Goal: Check status

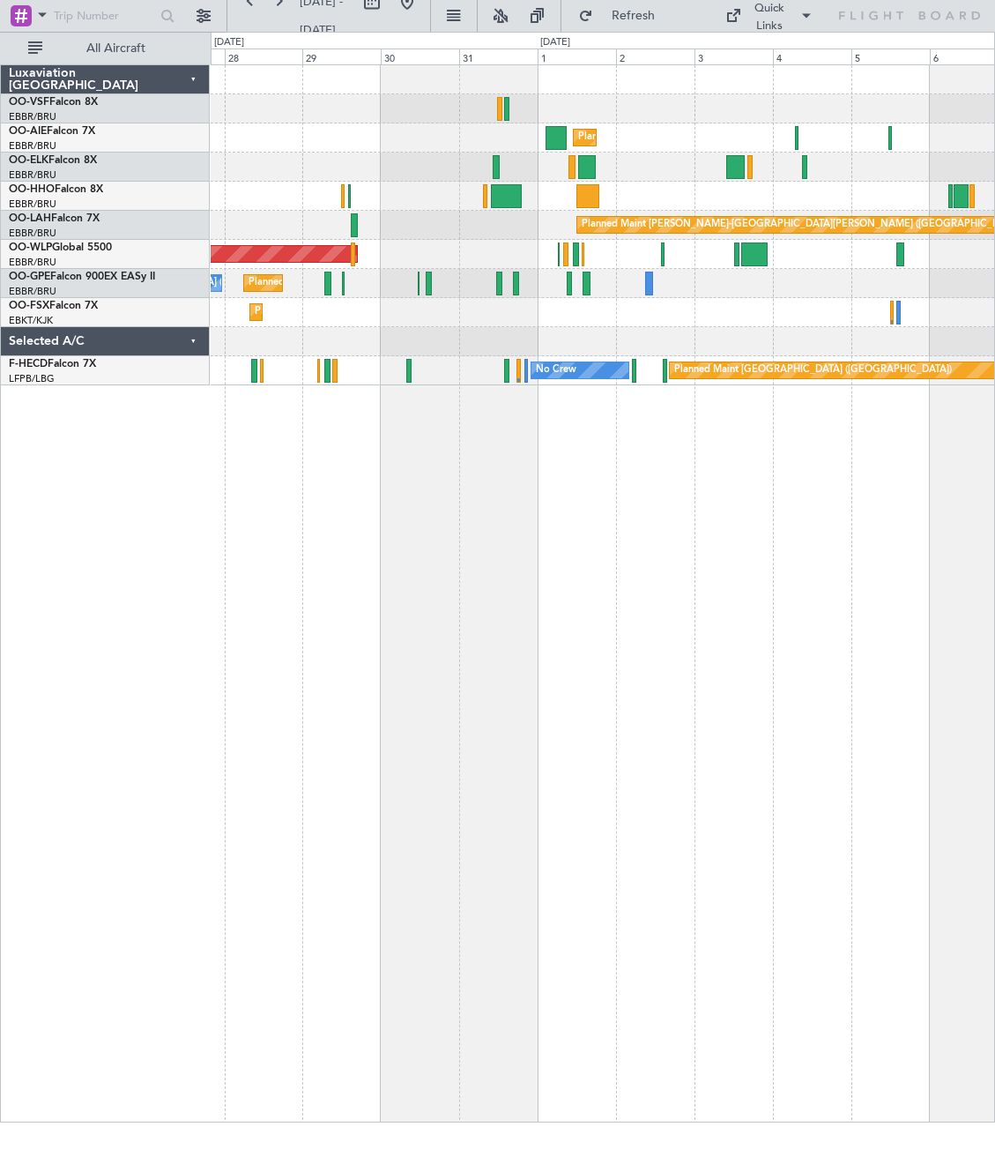
click at [585, 178] on div at bounding box center [587, 167] width 18 height 24
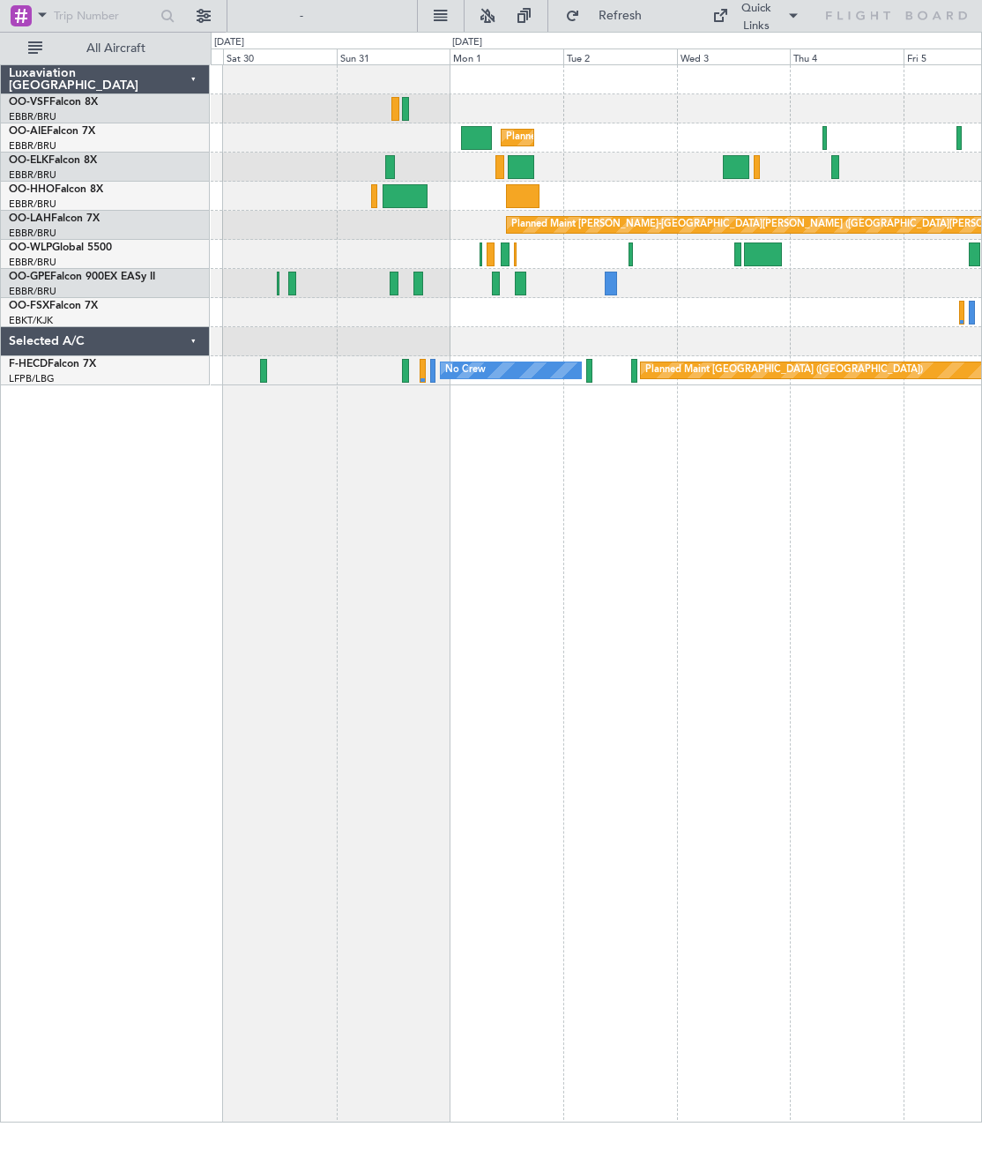
click at [395, 283] on div at bounding box center [394, 284] width 9 height 24
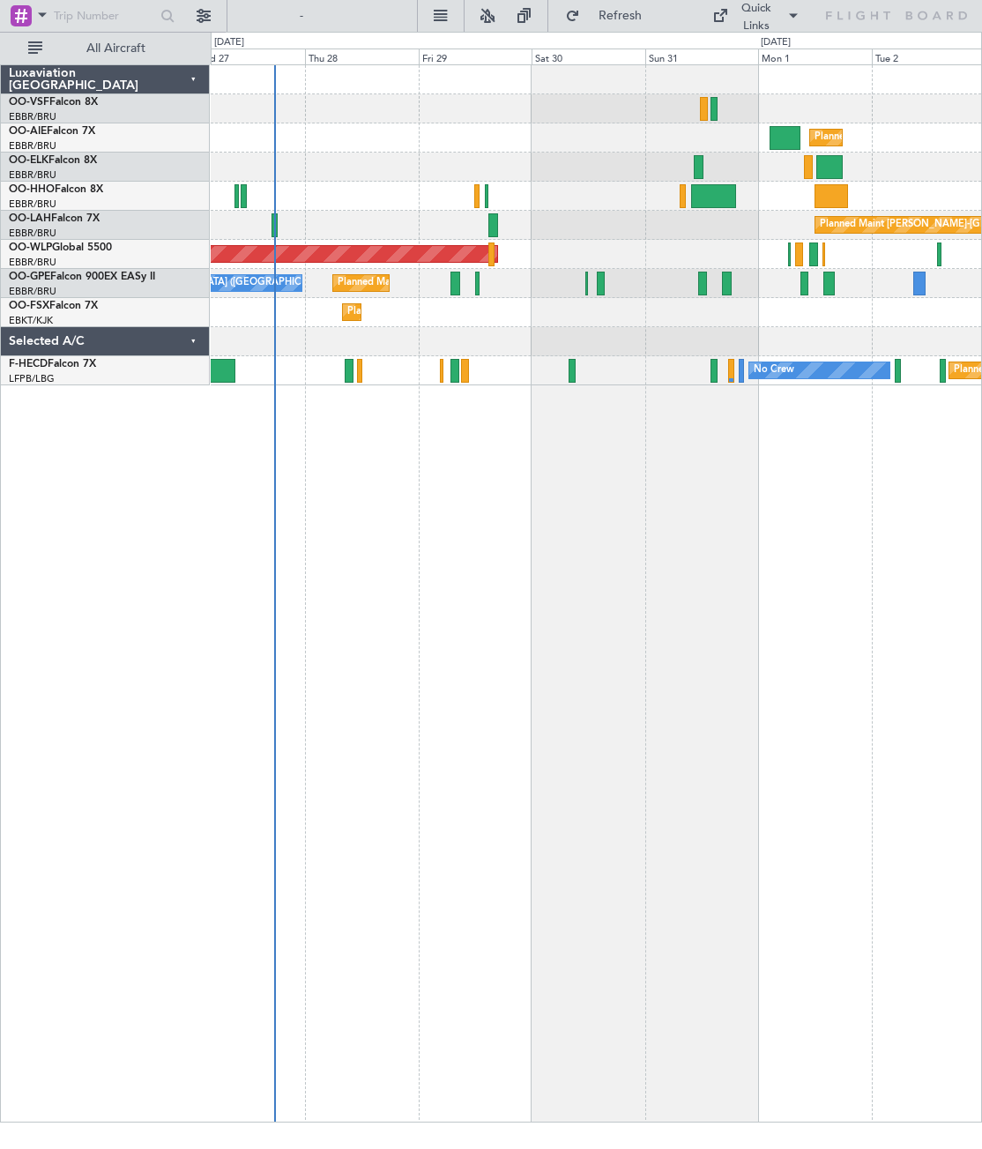
click at [455, 272] on div at bounding box center [456, 284] width 10 height 24
click at [492, 215] on div at bounding box center [493, 225] width 10 height 24
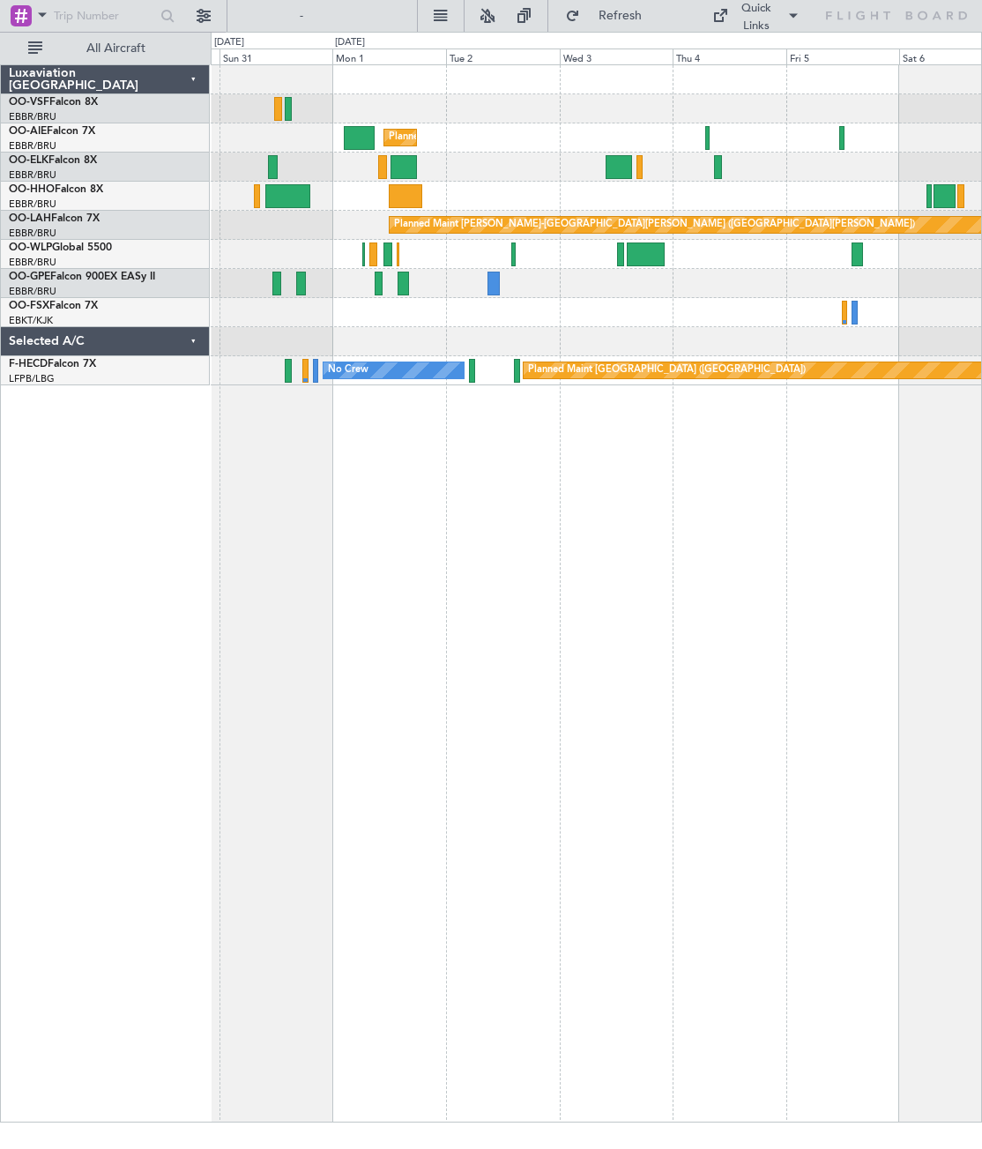
click at [651, 249] on div at bounding box center [646, 254] width 38 height 24
click at [651, 241] on div "Planned Maint [GEOGRAPHIC_DATA] ([GEOGRAPHIC_DATA])" at bounding box center [596, 254] width 771 height 29
click at [652, 258] on div at bounding box center [646, 254] width 38 height 24
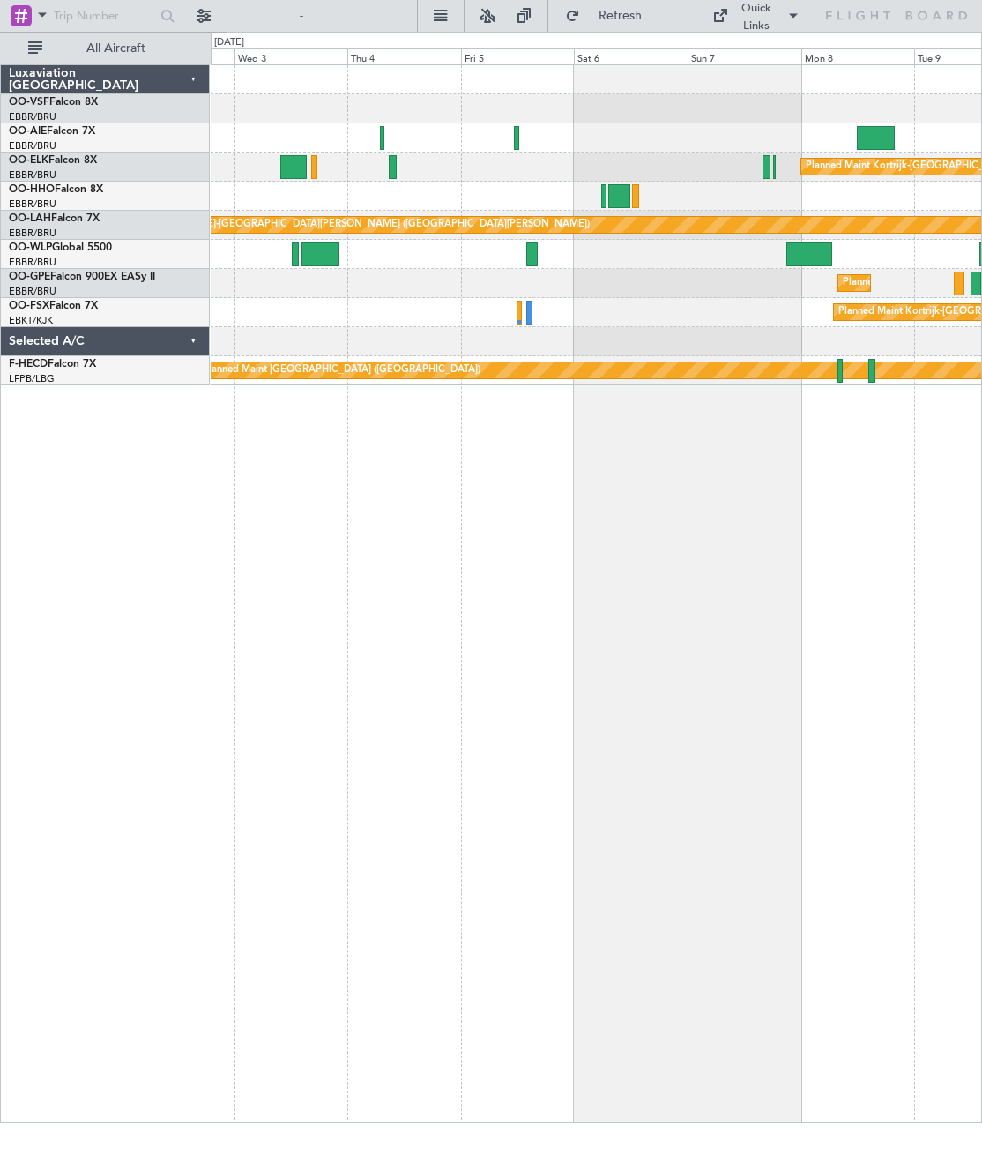
click at [531, 245] on div at bounding box center [531, 254] width 11 height 24
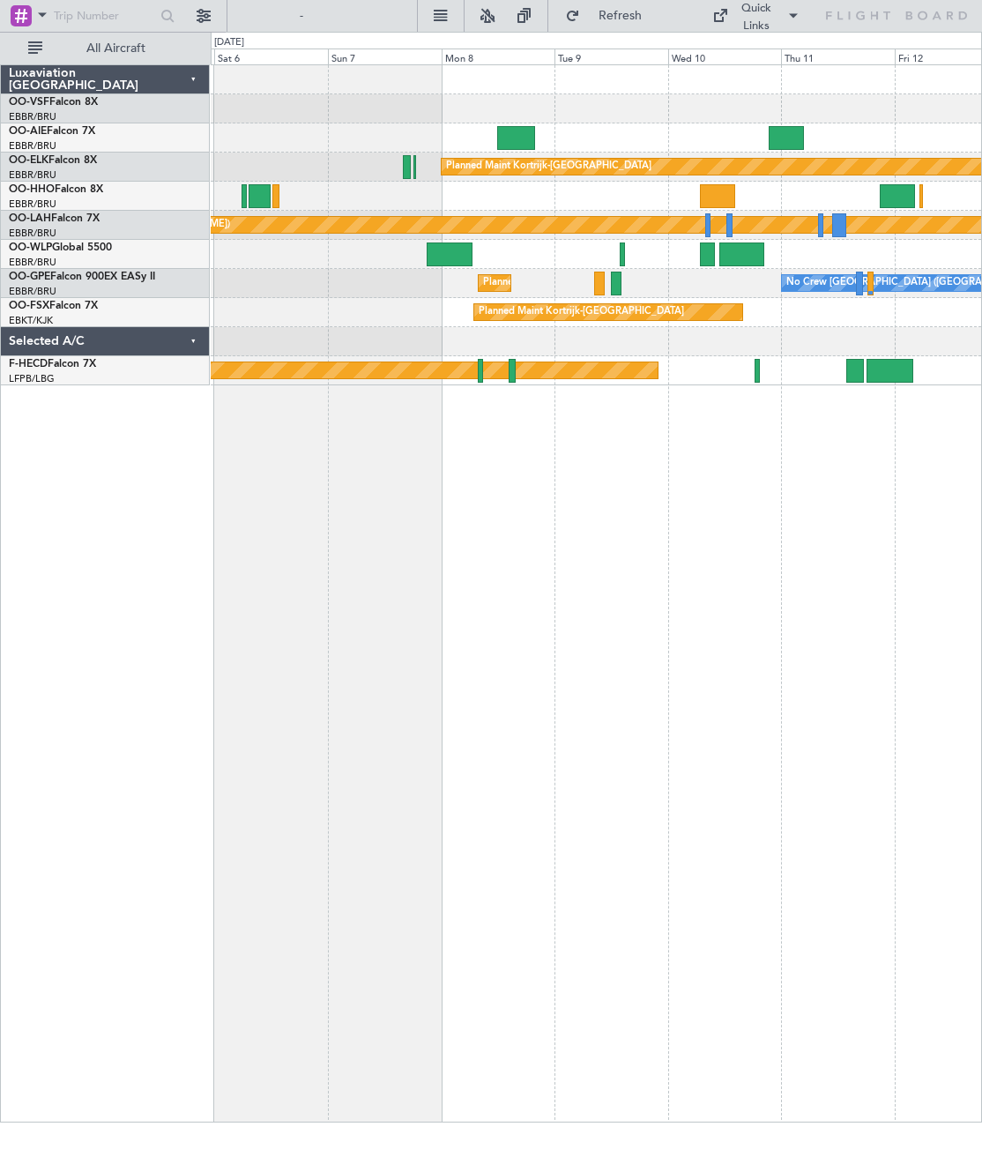
click at [750, 252] on div at bounding box center [741, 254] width 45 height 24
click at [739, 253] on div at bounding box center [741, 254] width 45 height 24
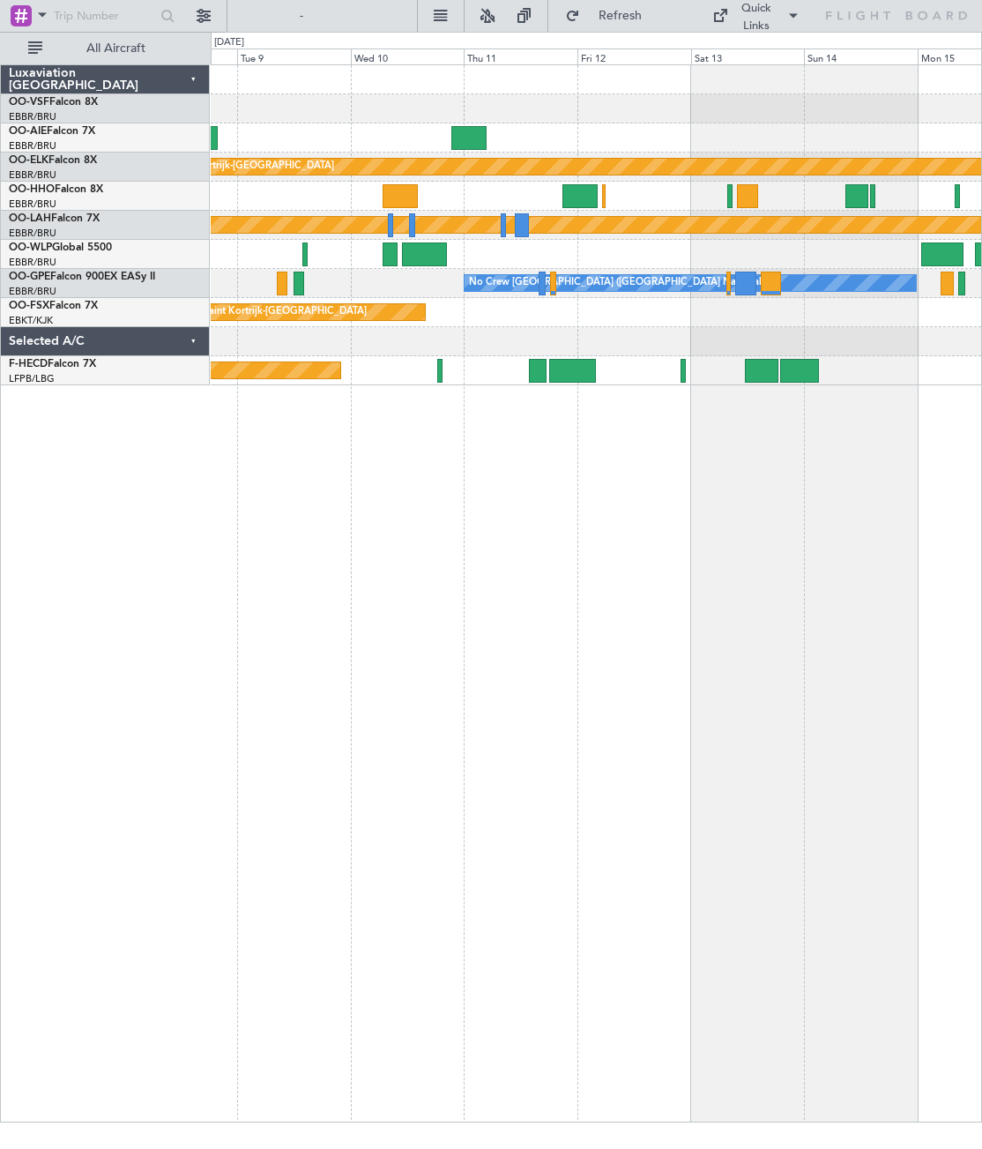
click at [421, 242] on div at bounding box center [424, 254] width 45 height 24
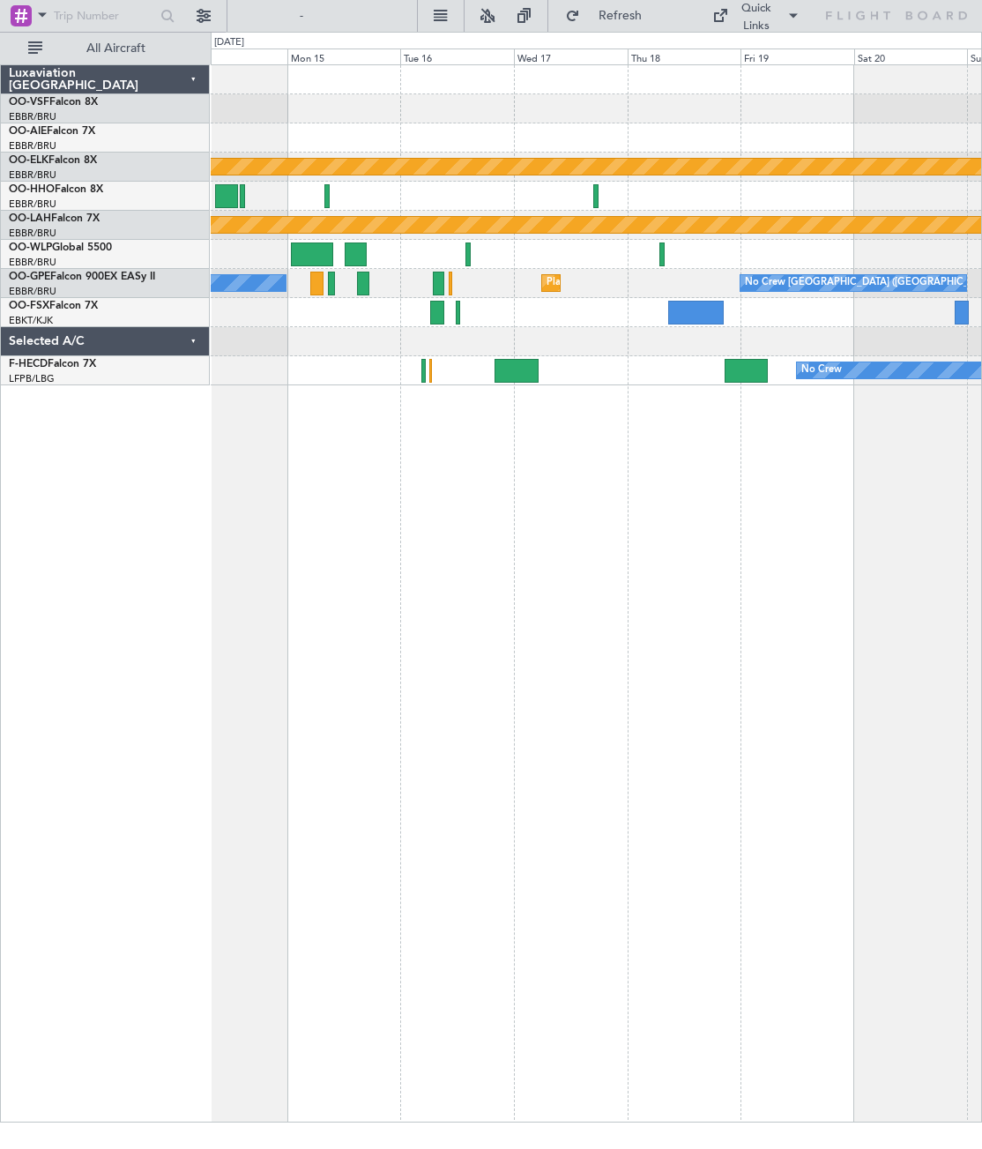
click at [704, 312] on div at bounding box center [696, 313] width 56 height 24
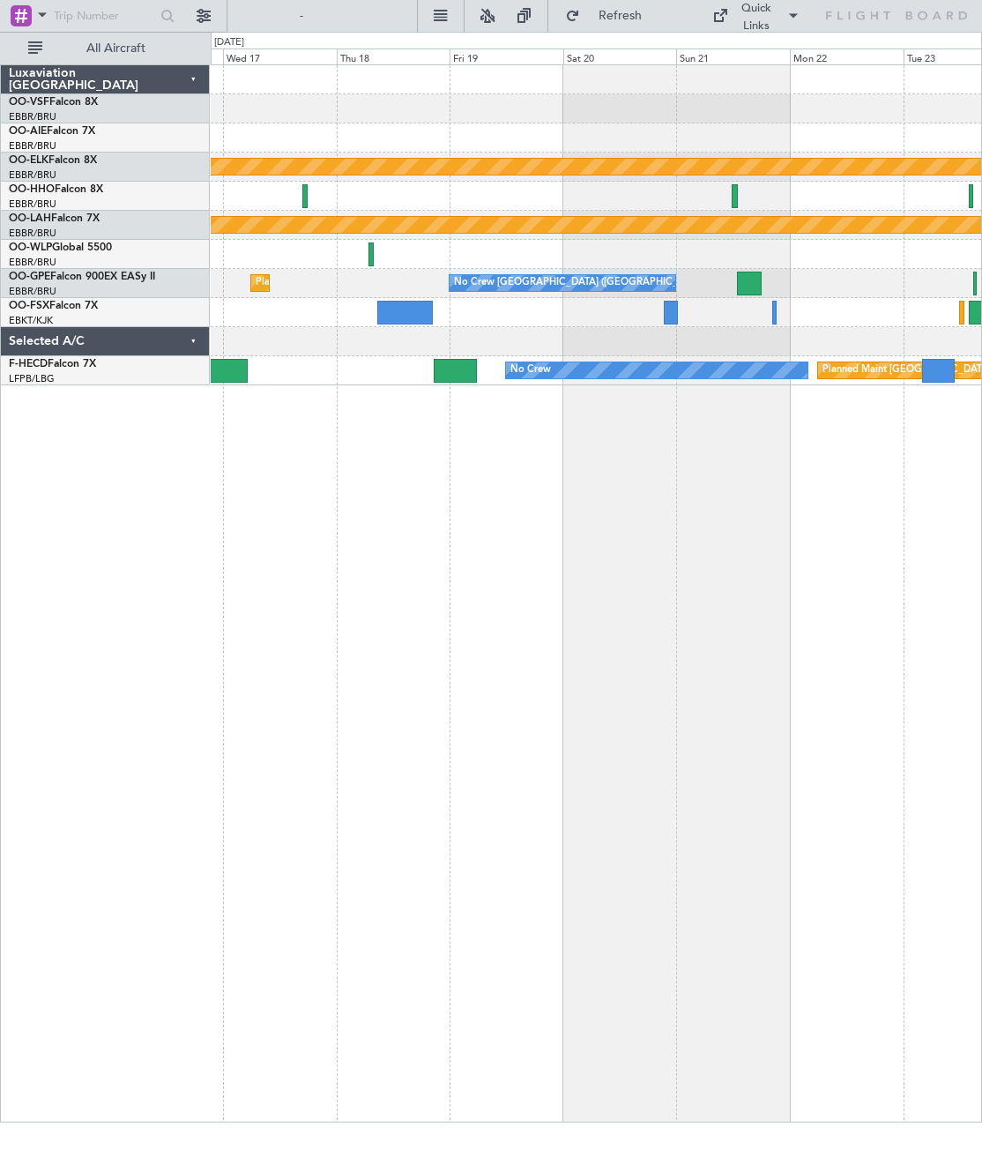
click at [675, 307] on div at bounding box center [671, 313] width 14 height 24
